Goal: Information Seeking & Learning: Learn about a topic

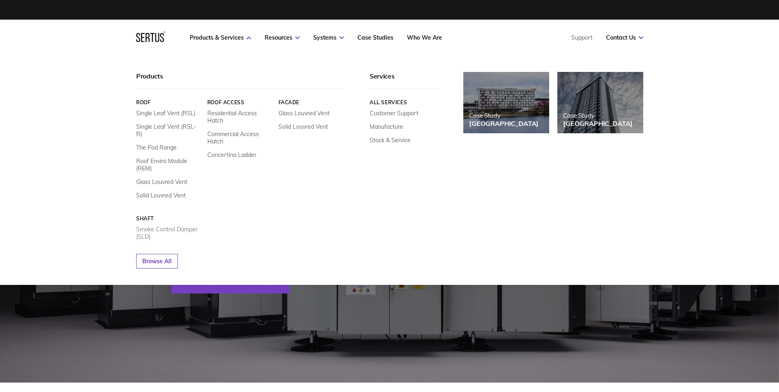
click at [161, 226] on link "Smoke Control Damper (SLD)" at bounding box center [168, 233] width 65 height 15
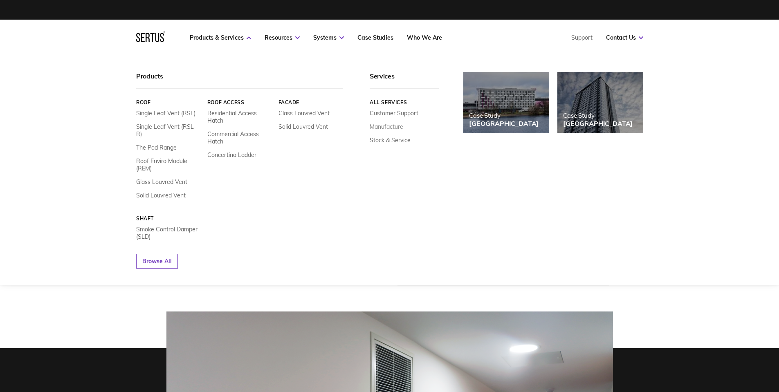
click at [389, 126] on link "Manufacture" at bounding box center [387, 126] width 34 height 7
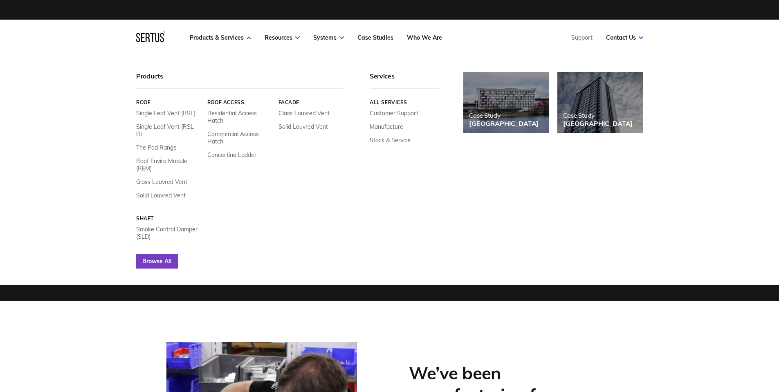
click at [159, 254] on link "Browse All" at bounding box center [157, 261] width 42 height 15
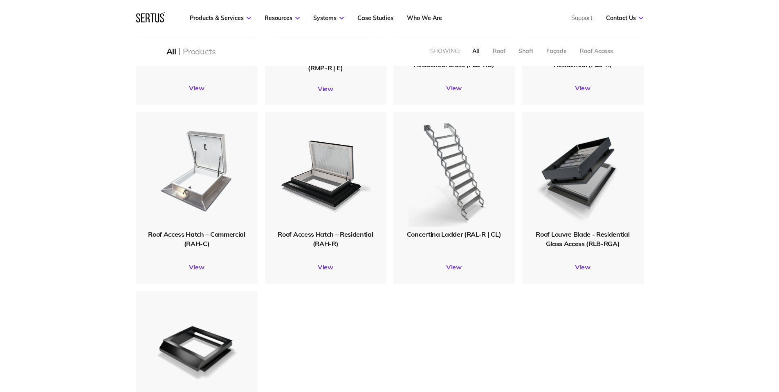
scroll to position [859, 0]
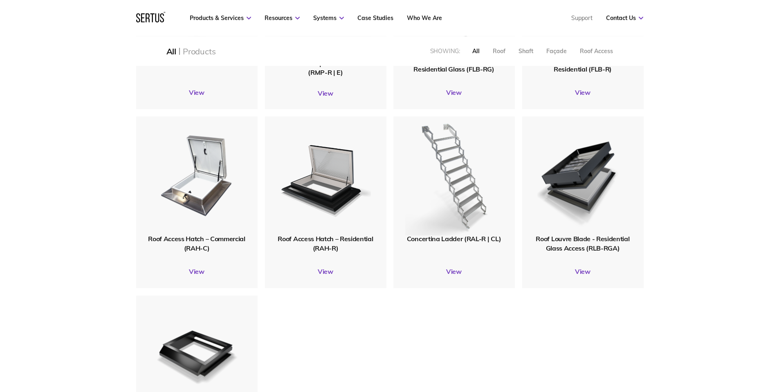
click at [450, 237] on div at bounding box center [453, 175] width 130 height 127
